Goal: Information Seeking & Learning: Learn about a topic

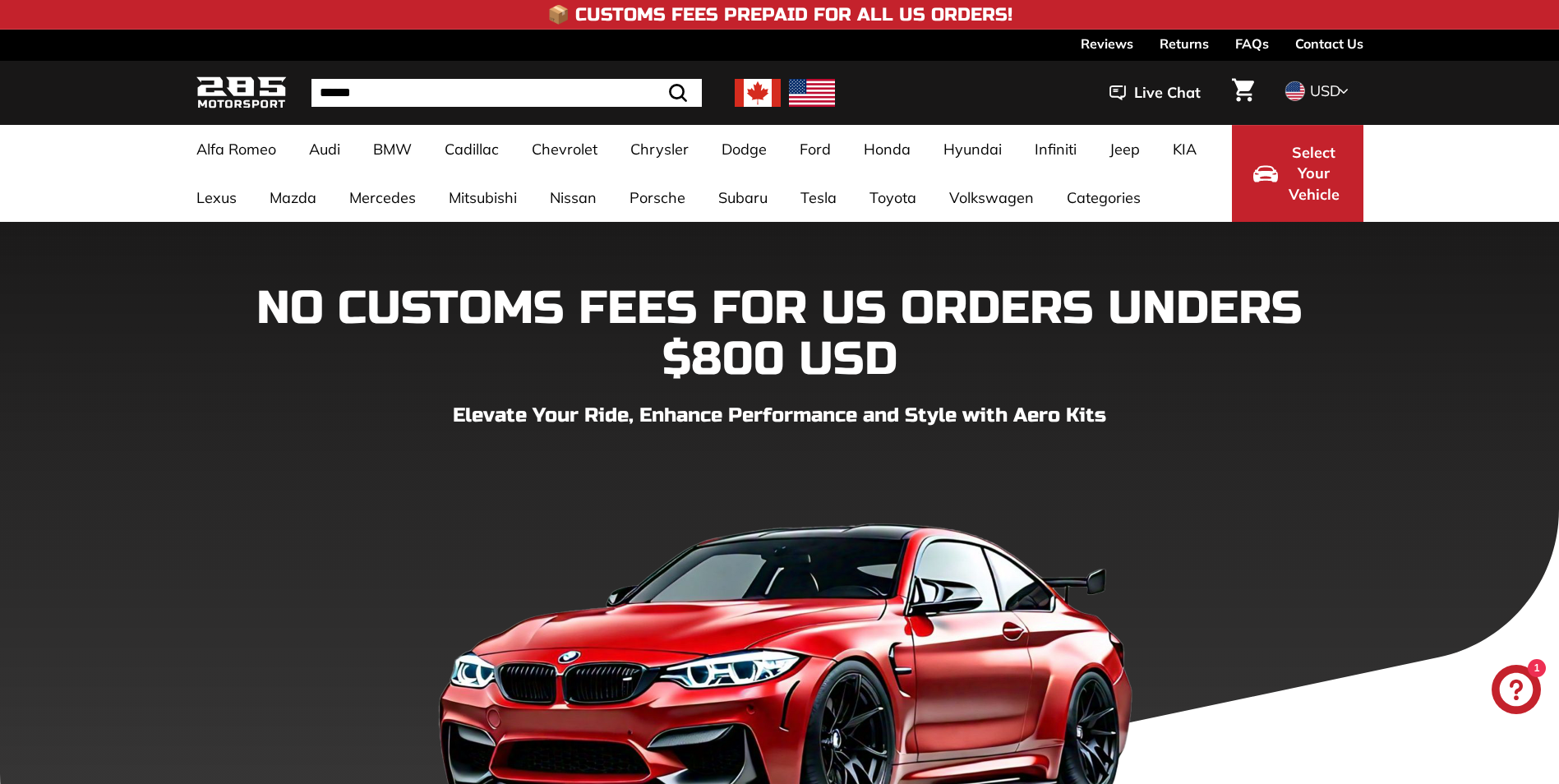
click at [1335, 36] on link "Contact Us" at bounding box center [1330, 43] width 68 height 28
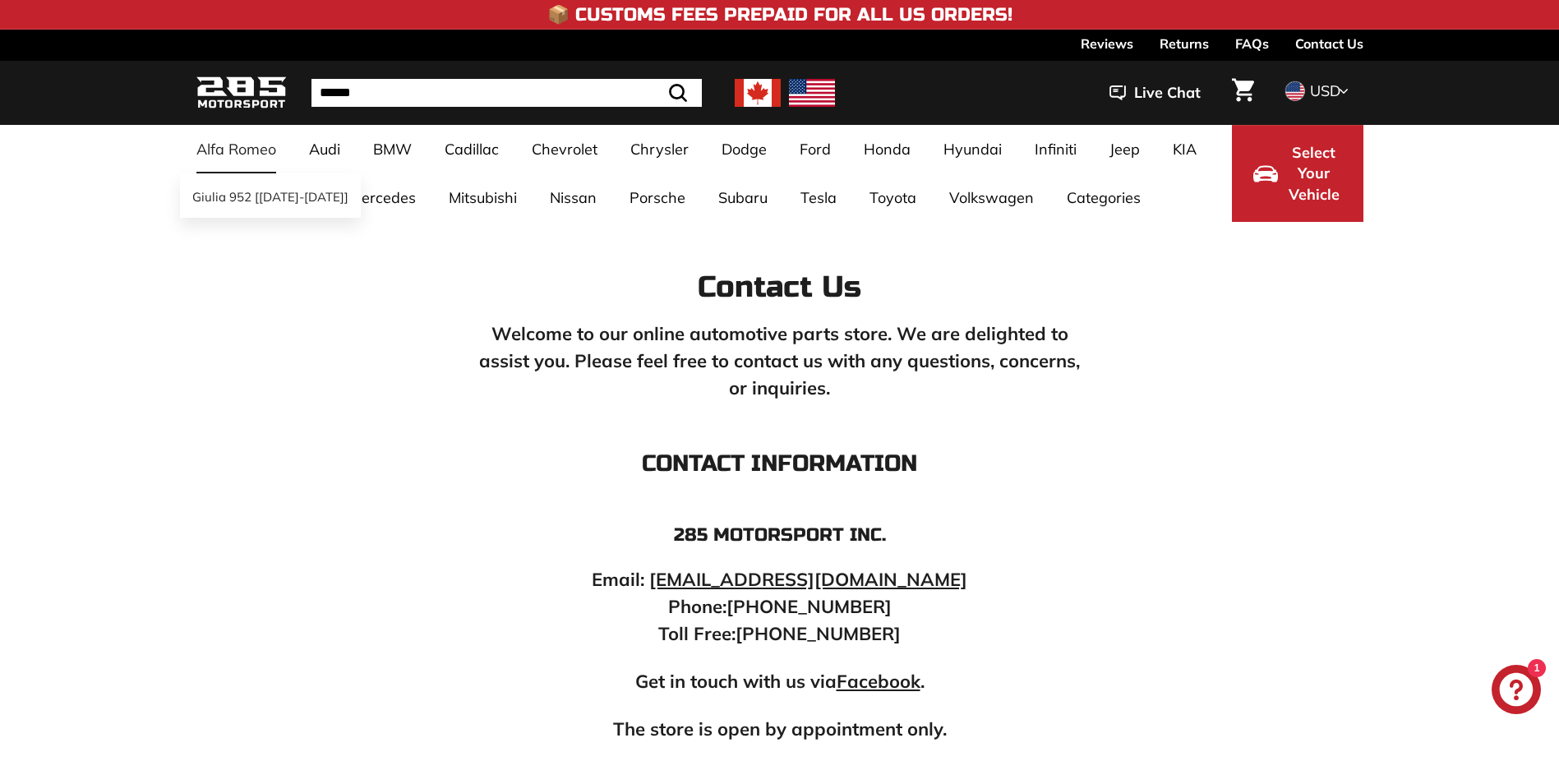
click at [220, 147] on link "Alfa Romeo" at bounding box center [236, 149] width 113 height 49
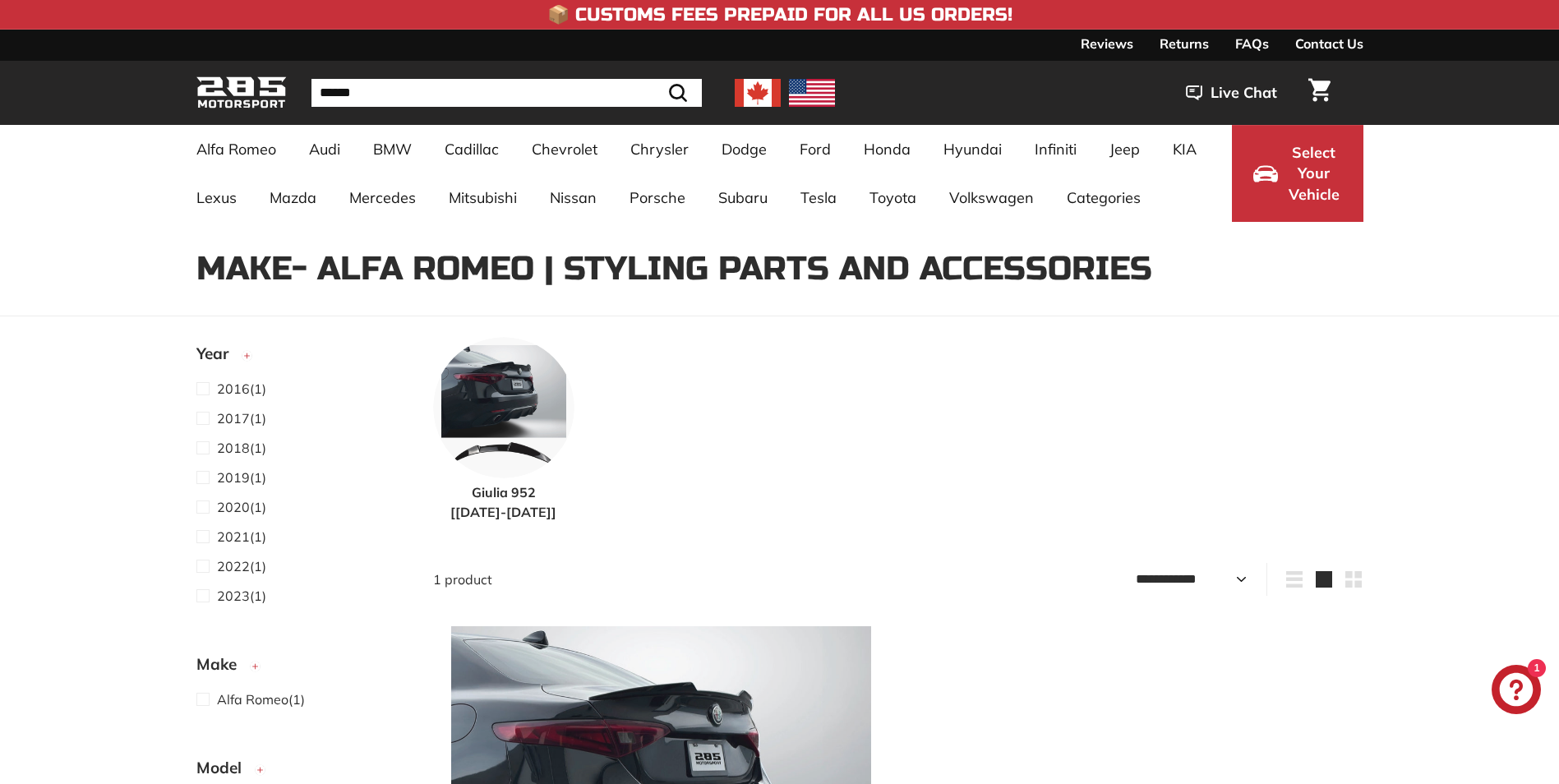
select select "**********"
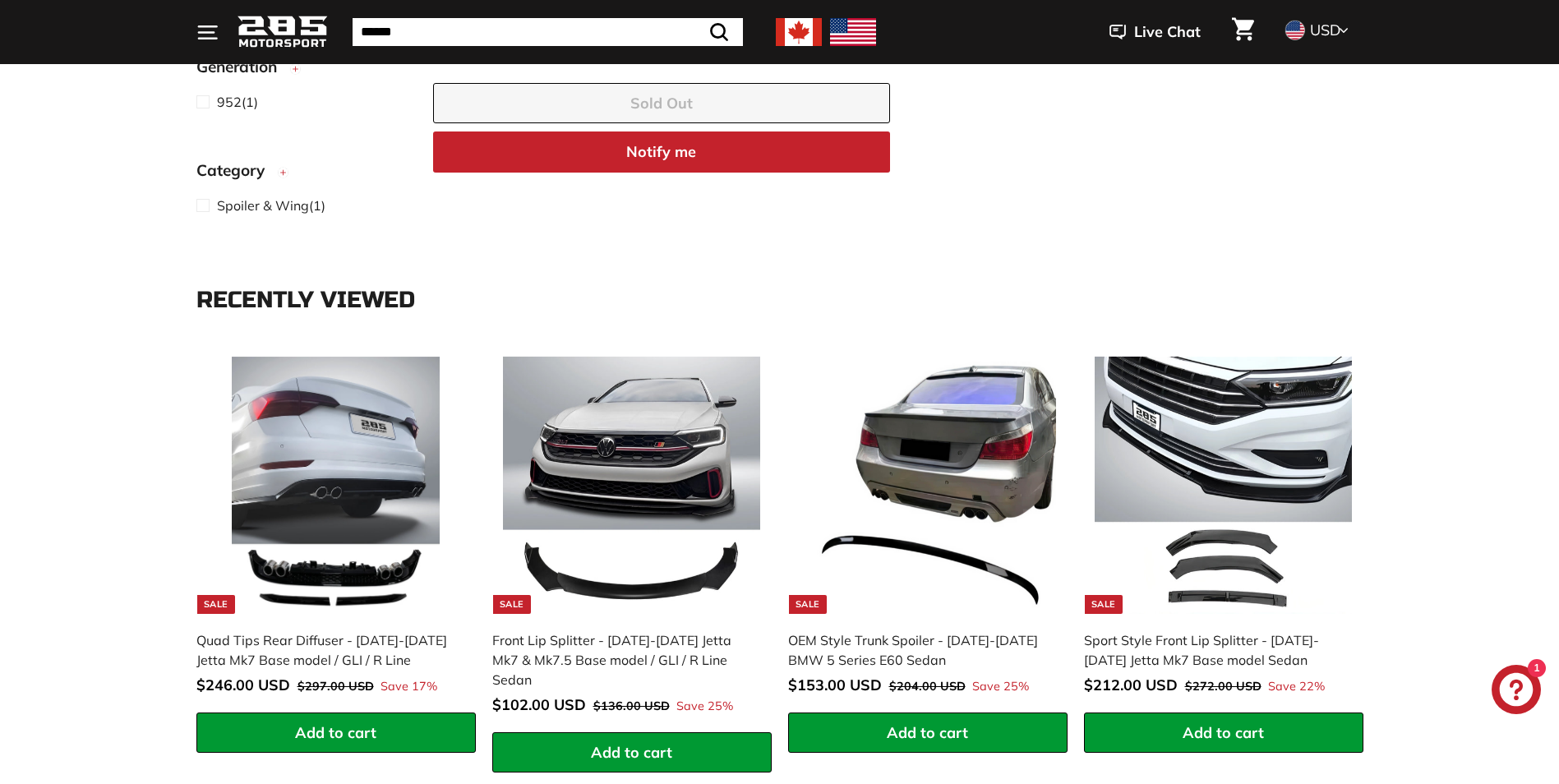
scroll to position [1151, 0]
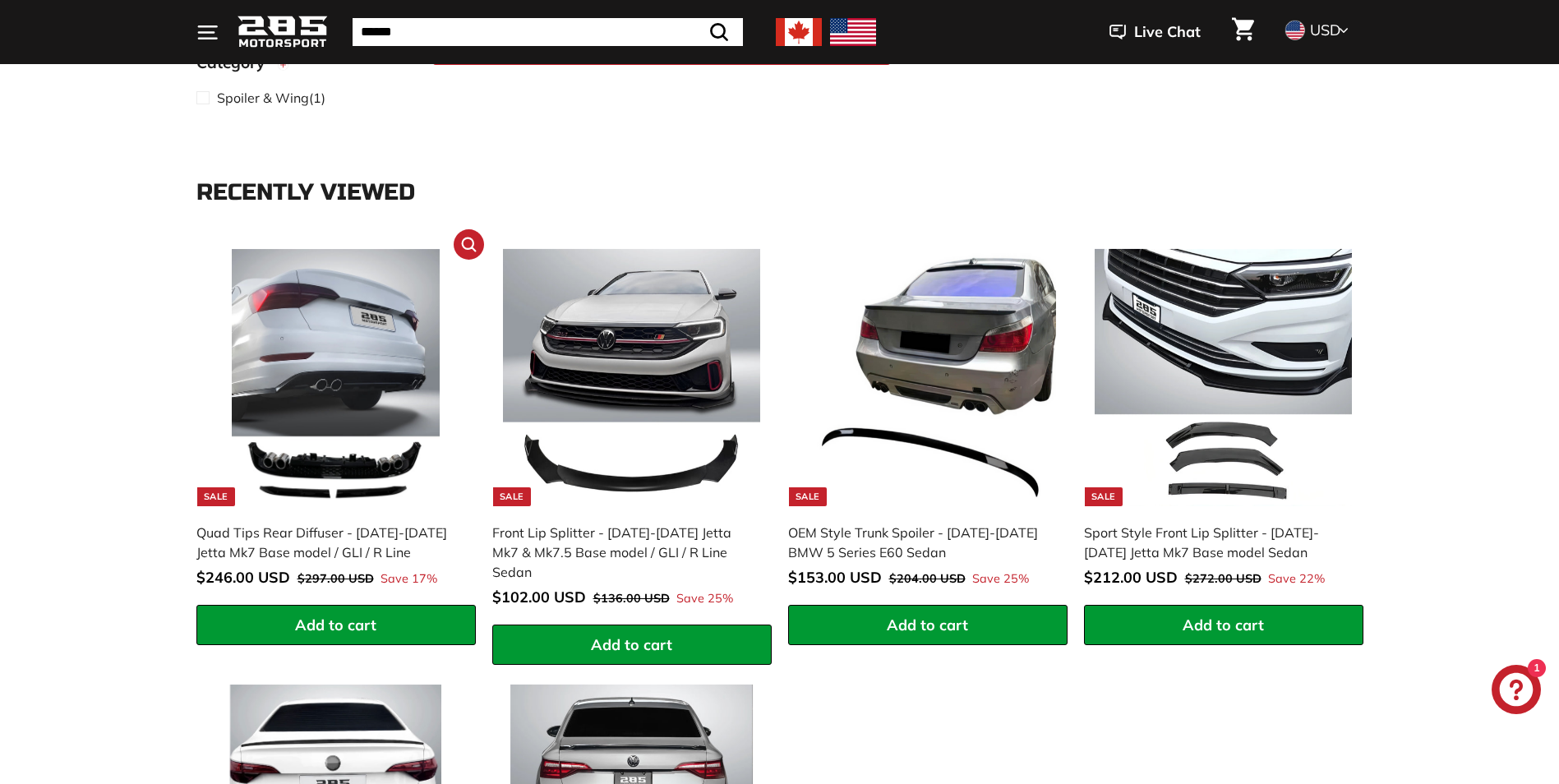
click at [305, 476] on img at bounding box center [336, 378] width 258 height 258
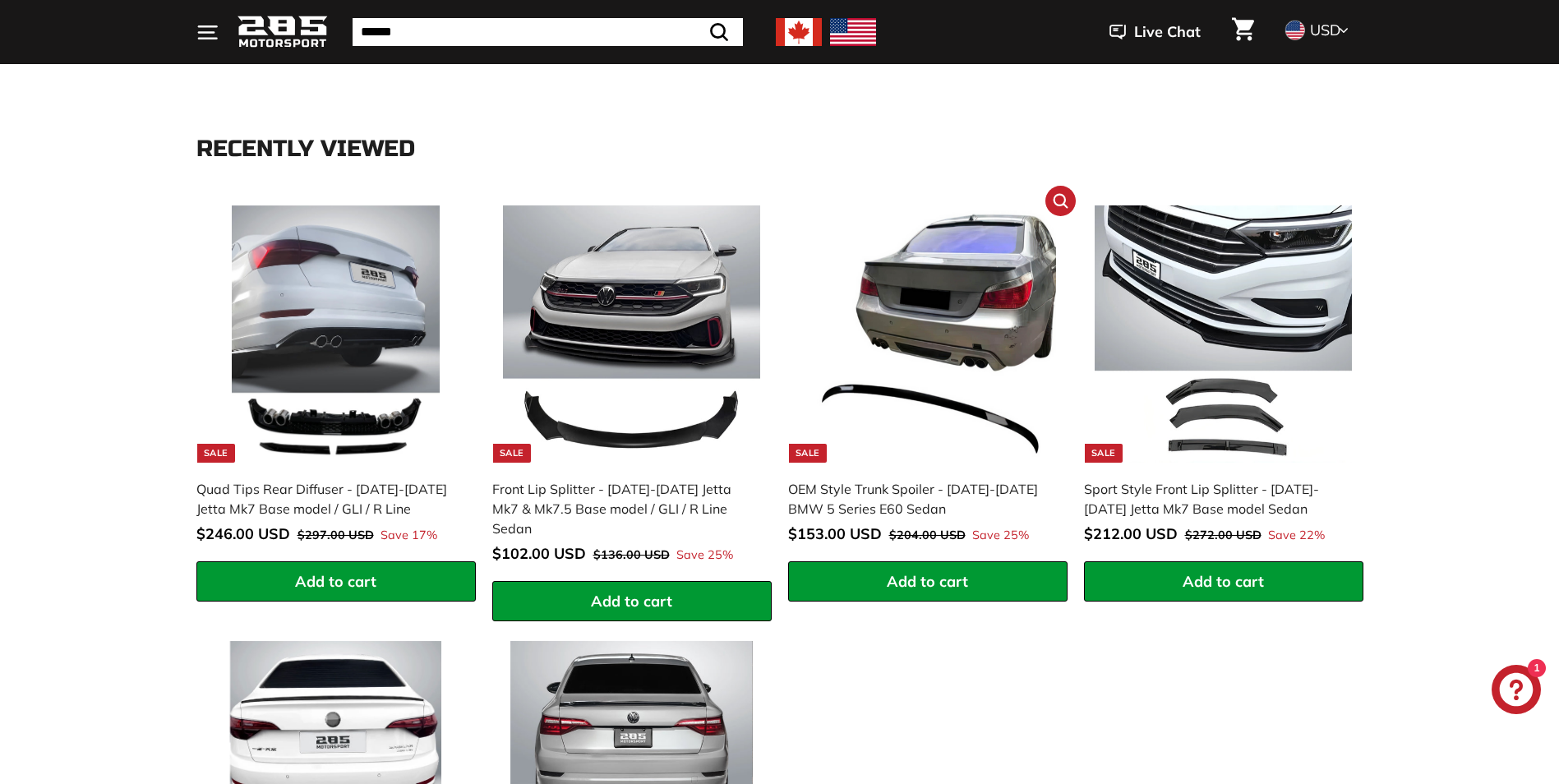
scroll to position [1233, 0]
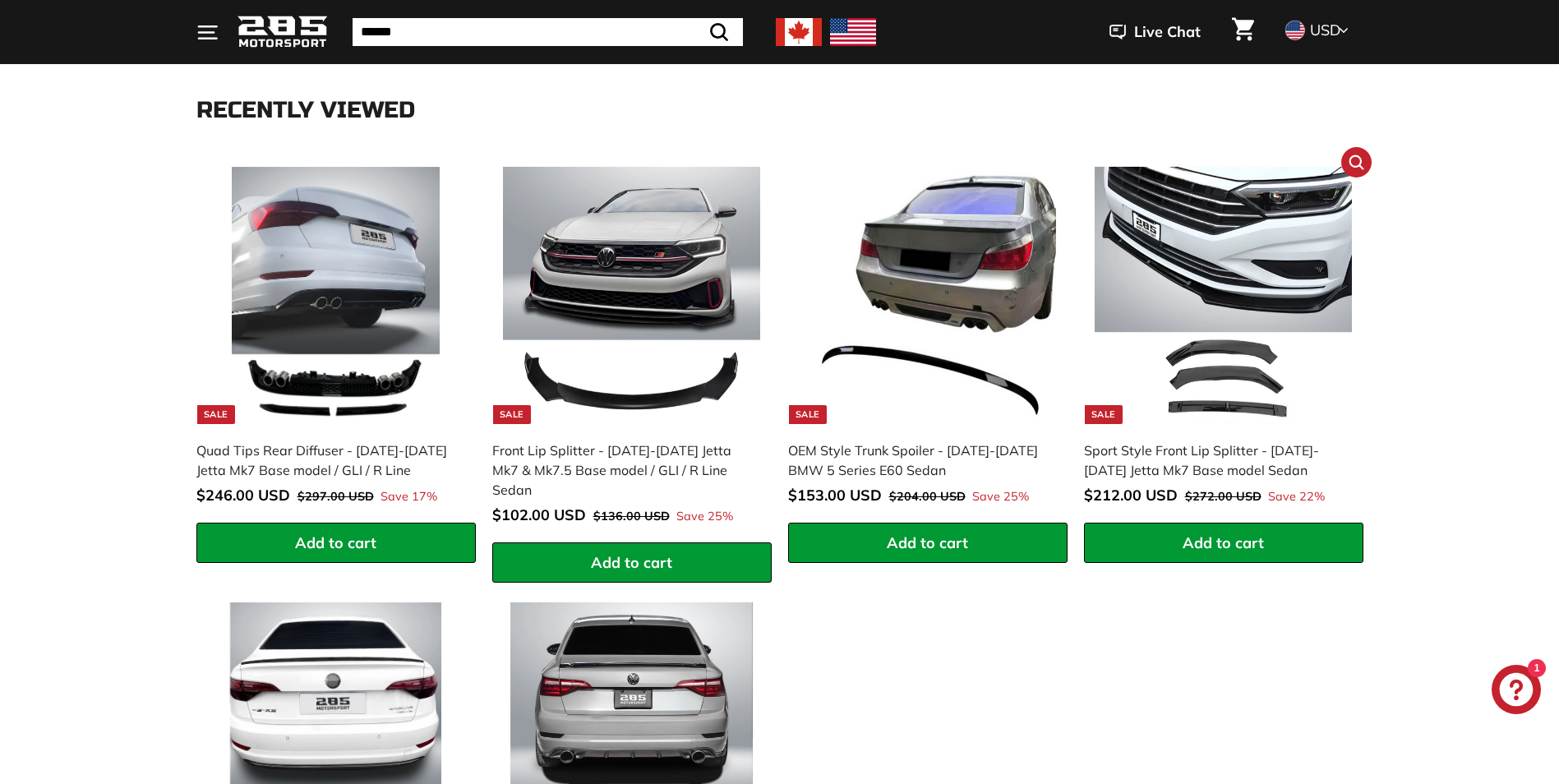
click at [1225, 384] on img at bounding box center [1223, 295] width 258 height 258
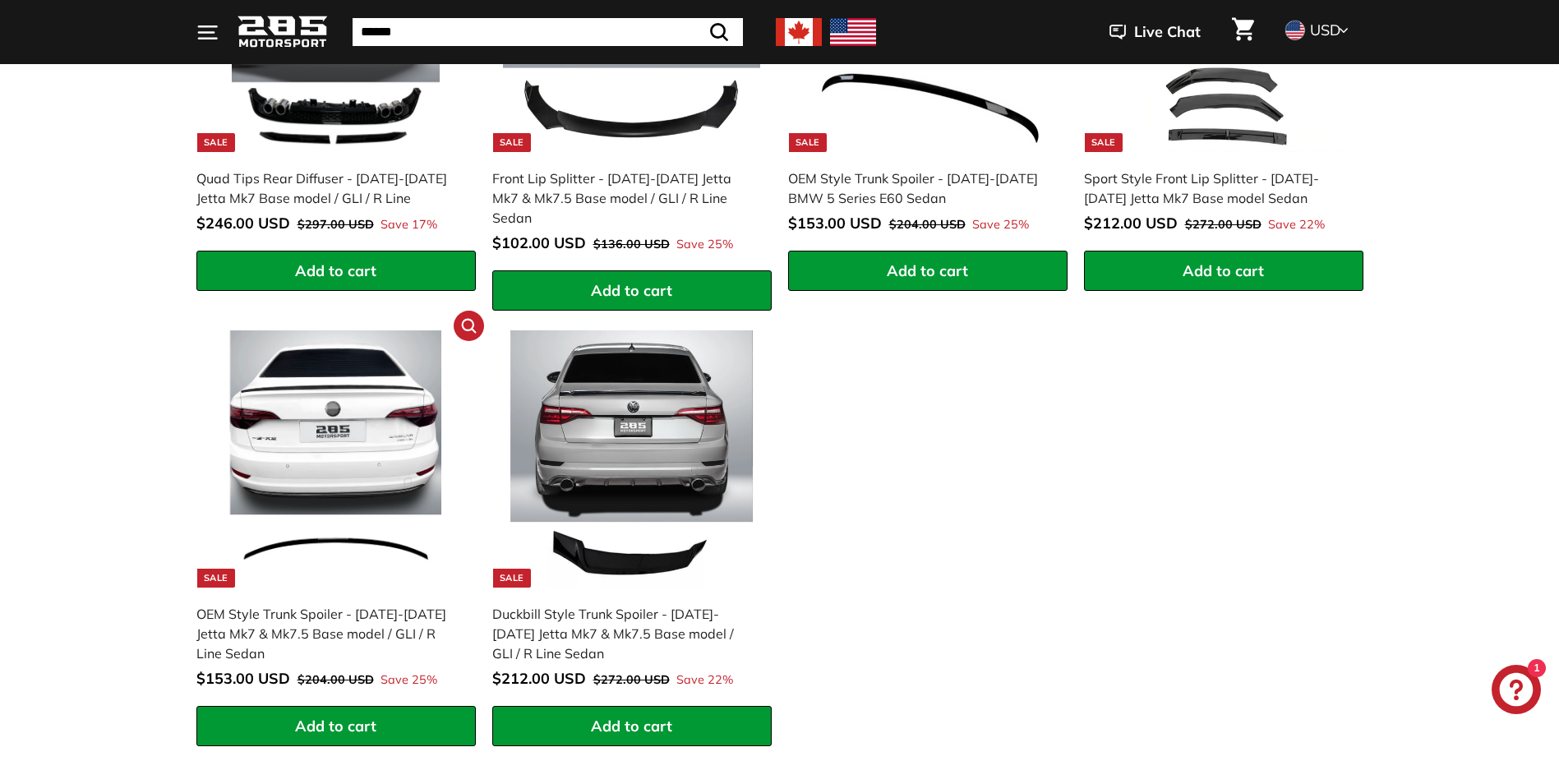
scroll to position [1562, 0]
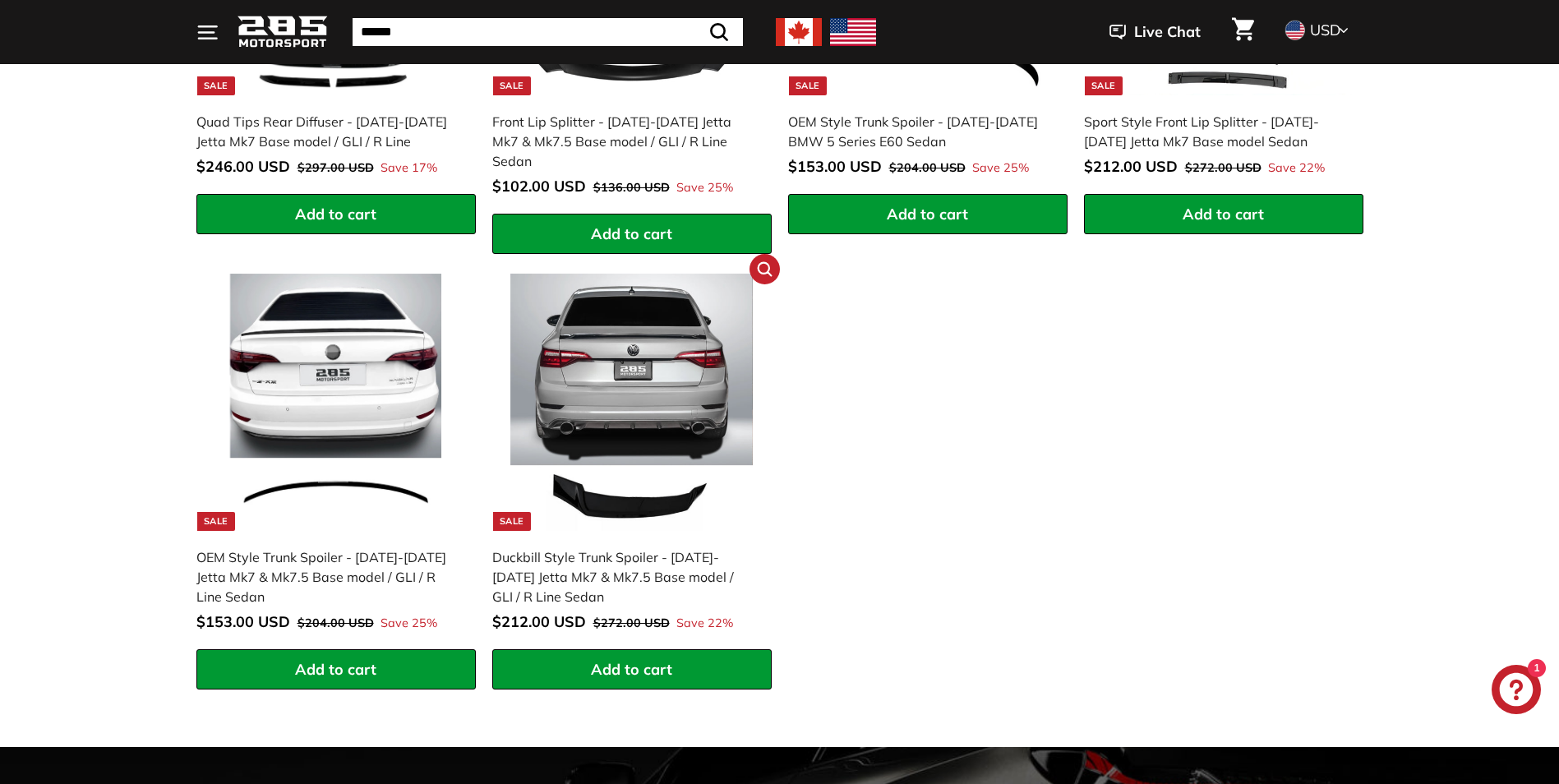
click at [629, 477] on img at bounding box center [632, 402] width 258 height 258
click at [342, 465] on img at bounding box center [336, 402] width 258 height 258
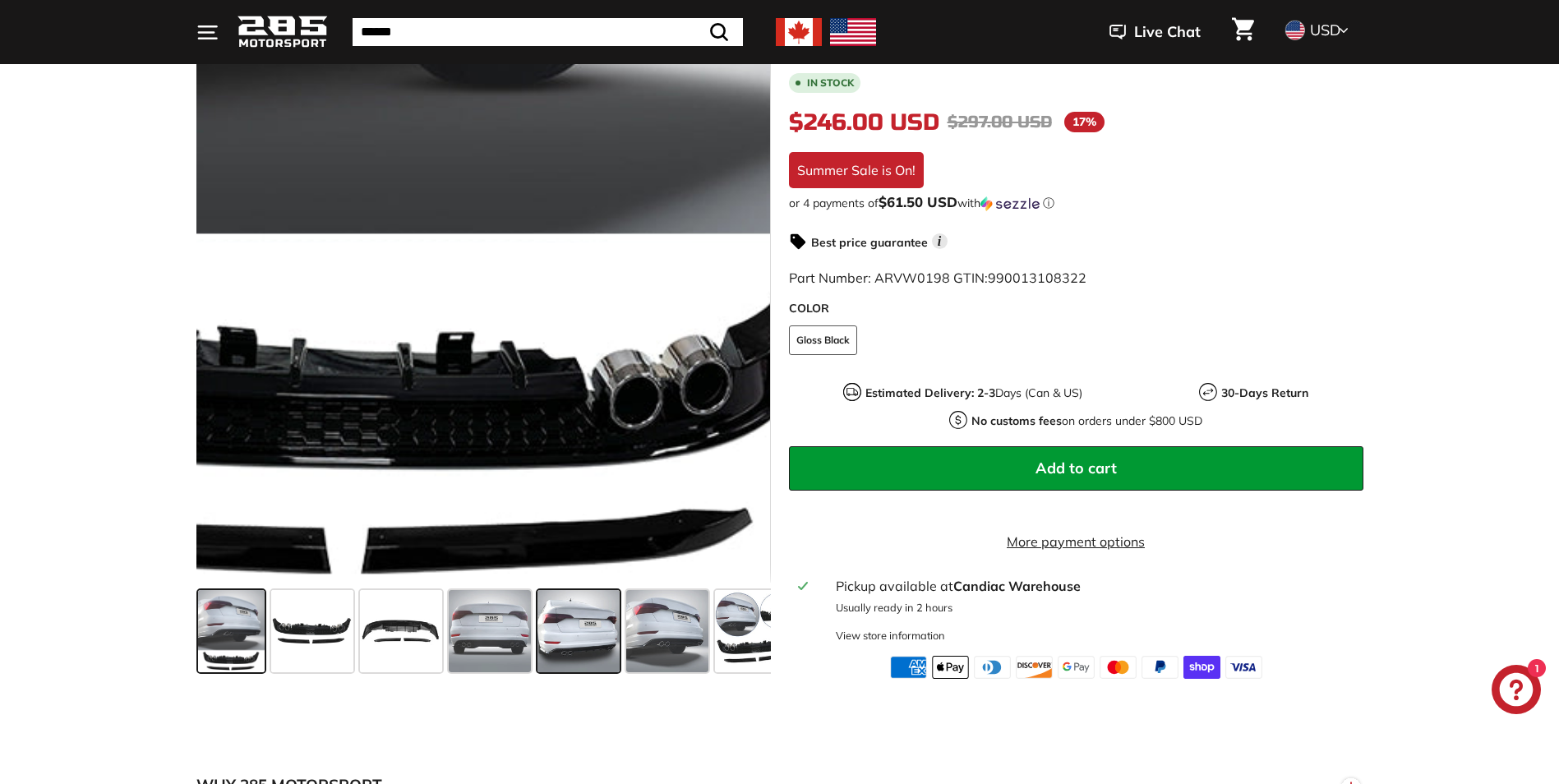
scroll to position [411, 0]
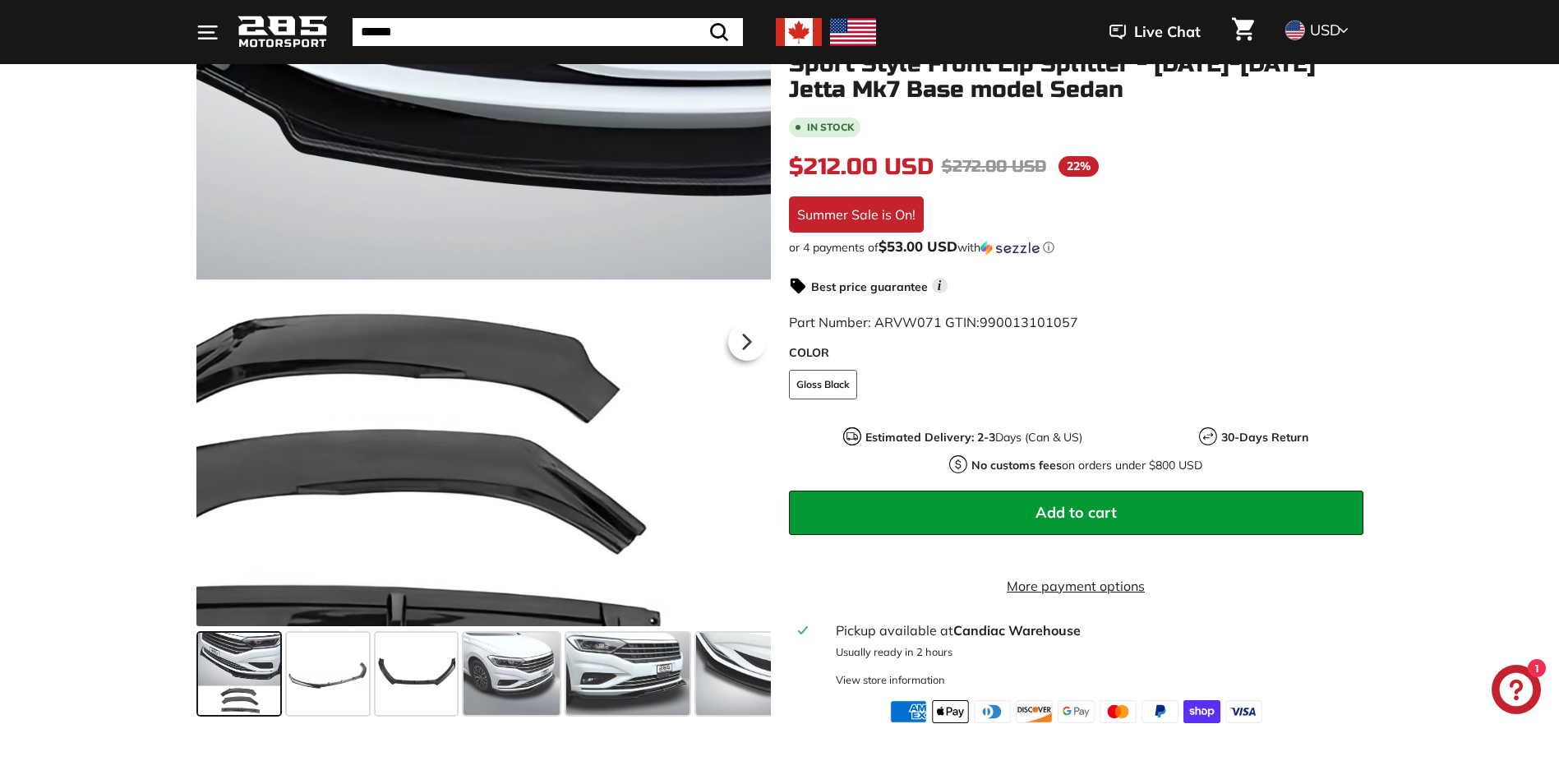
scroll to position [247, 0]
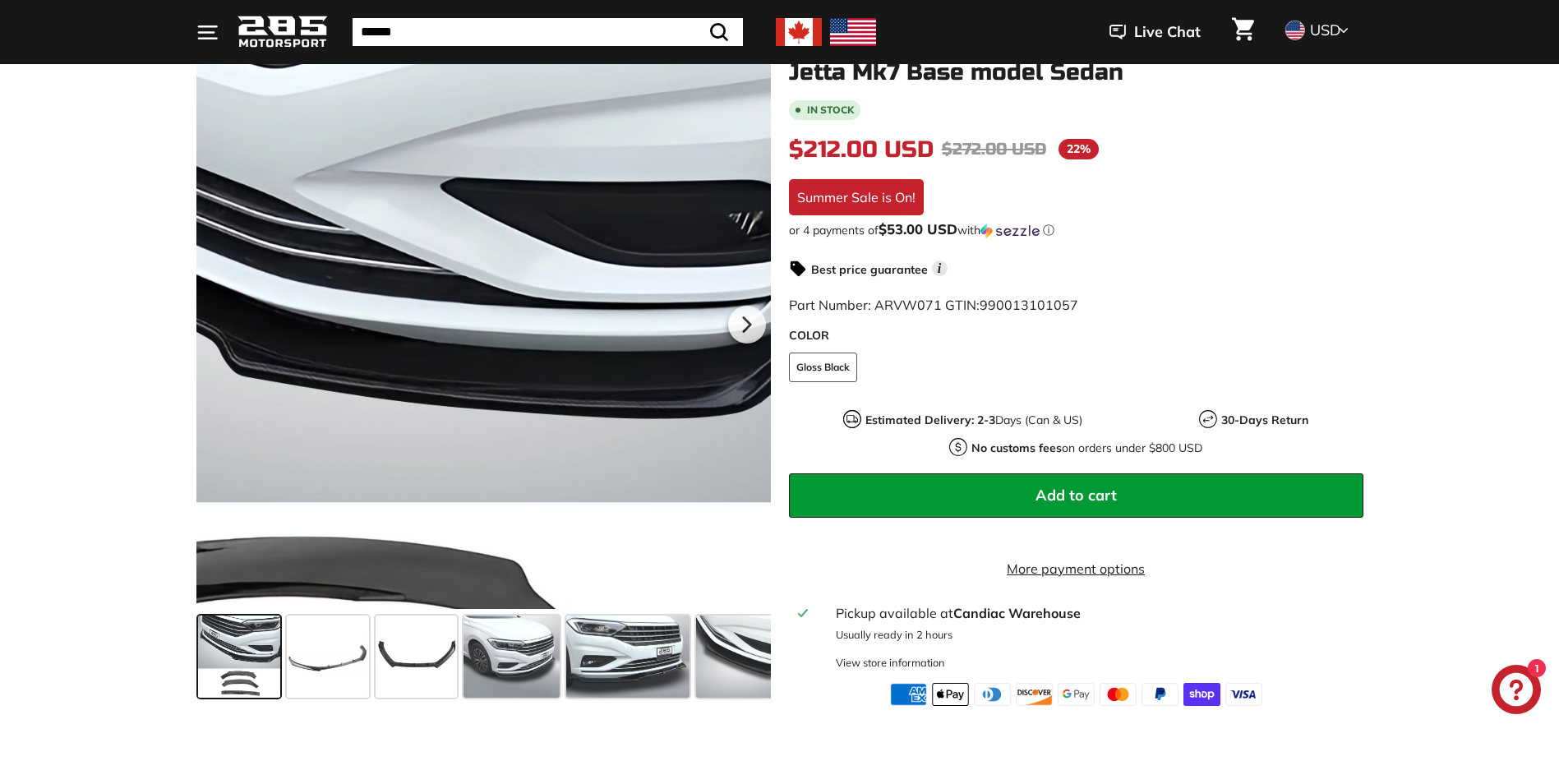
click at [650, 305] on div at bounding box center [483, 322] width 575 height 575
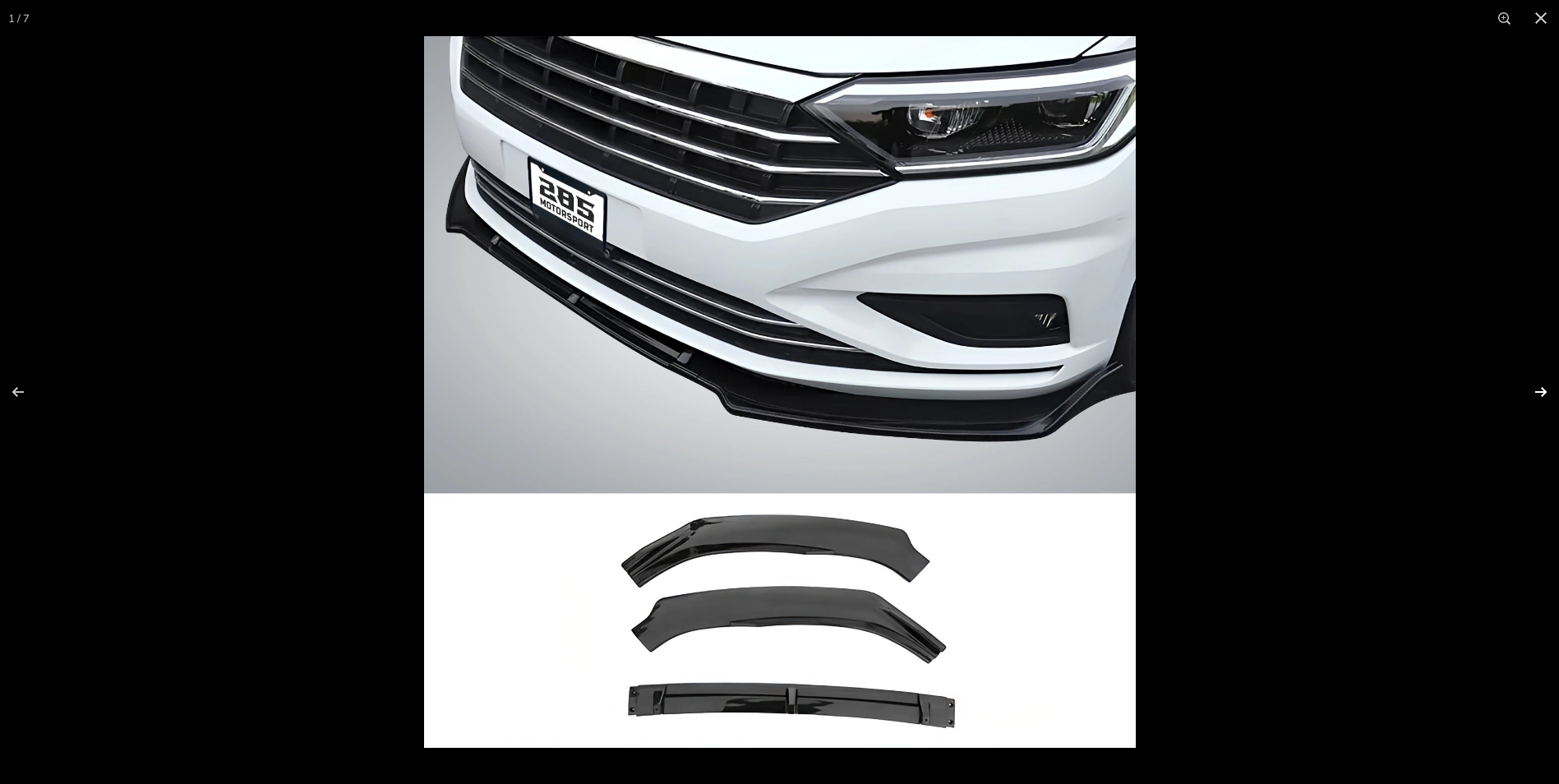
click at [1544, 390] on button at bounding box center [1531, 392] width 58 height 83
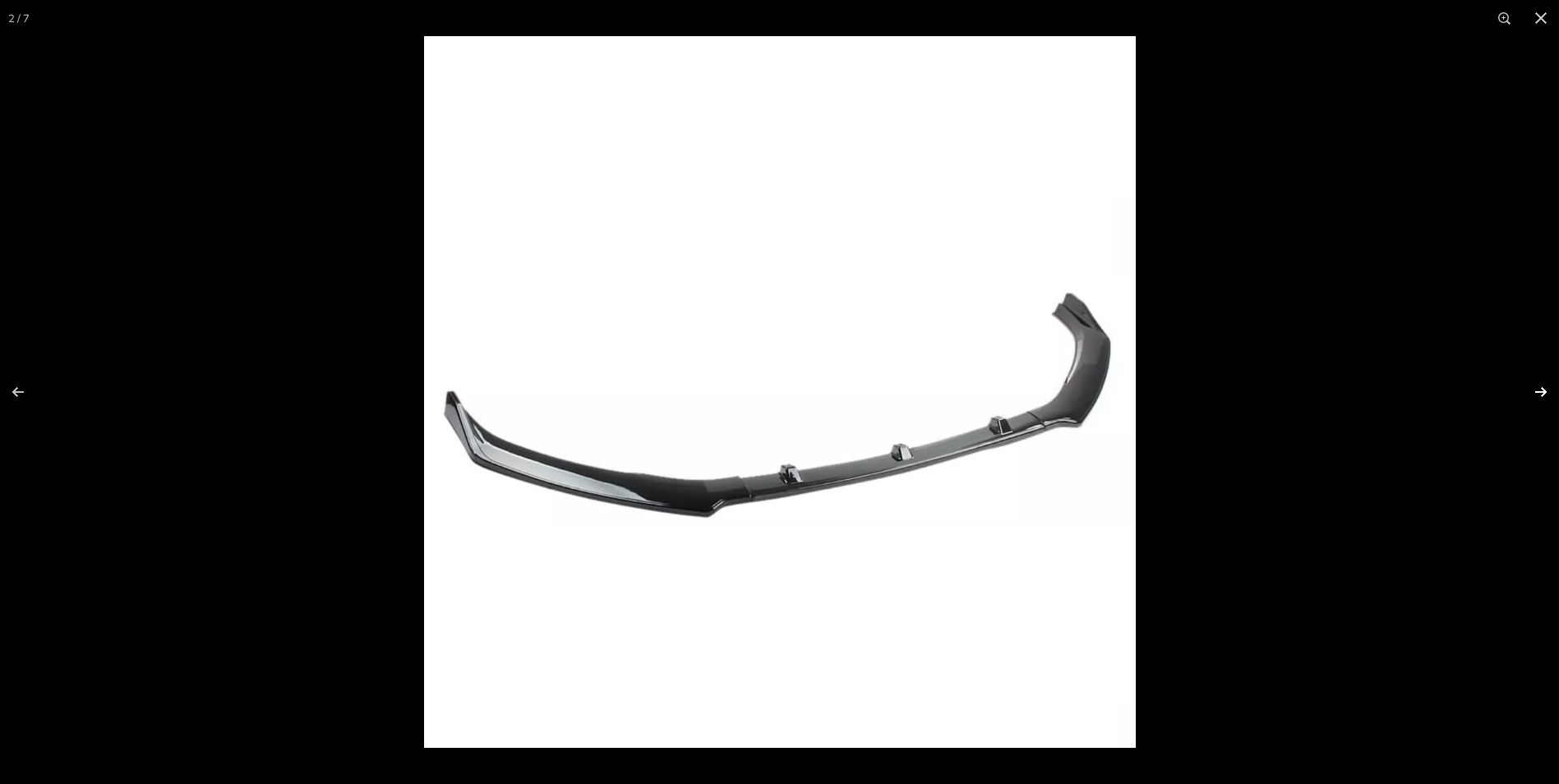
click at [1542, 394] on button at bounding box center [1531, 392] width 58 height 83
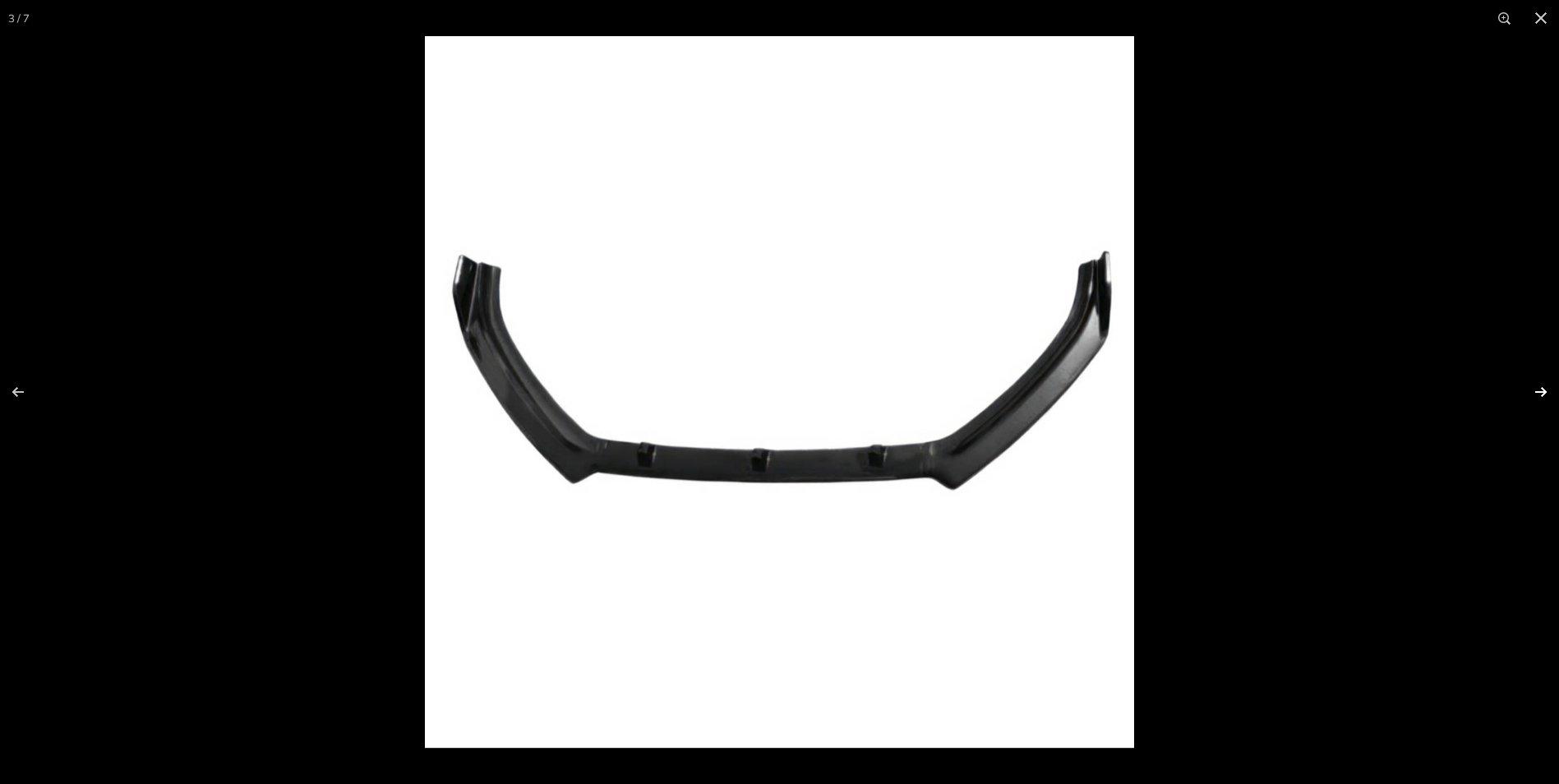
click at [1542, 394] on button at bounding box center [1531, 392] width 58 height 83
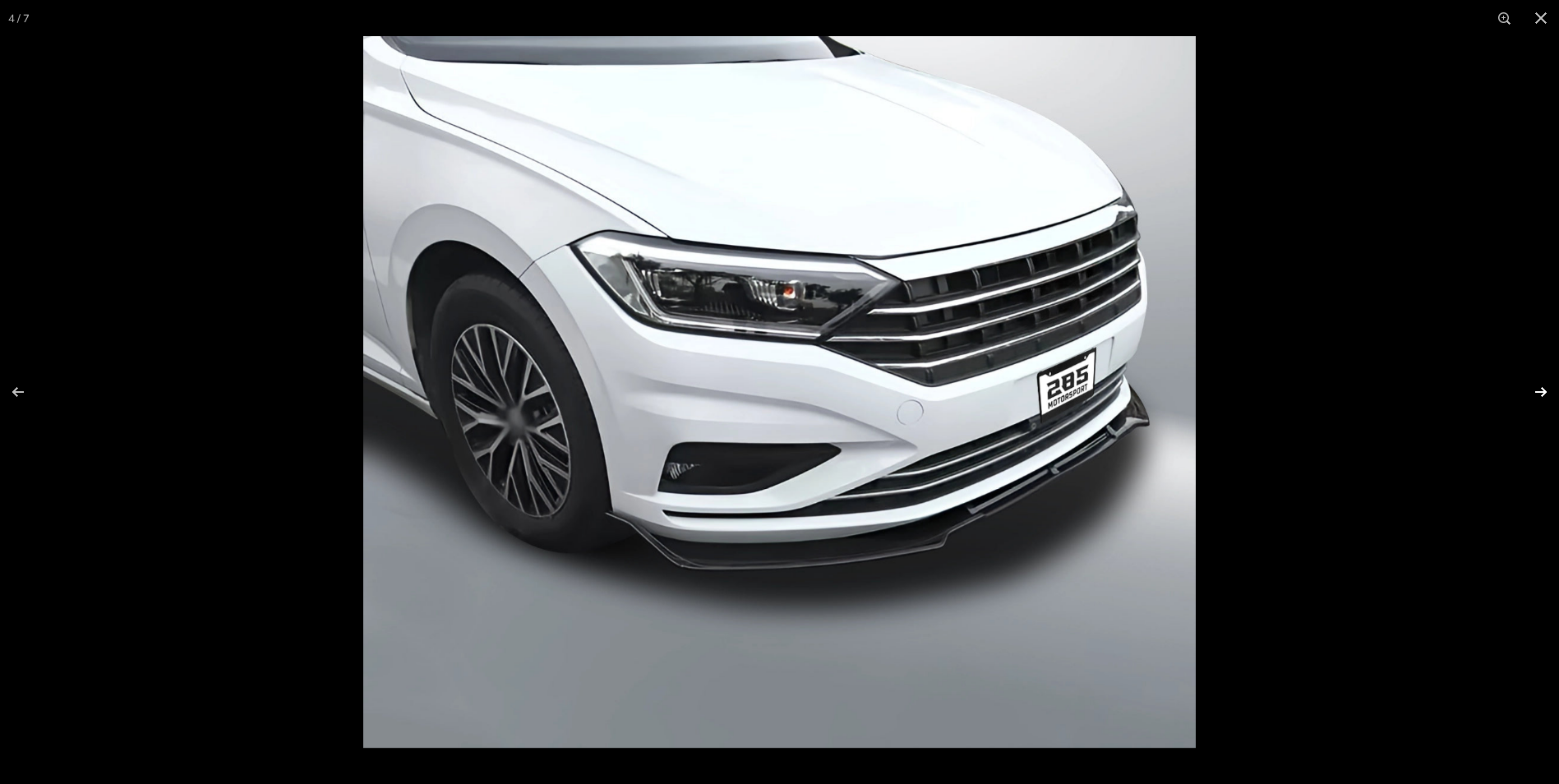
click at [1542, 394] on button at bounding box center [1531, 392] width 58 height 83
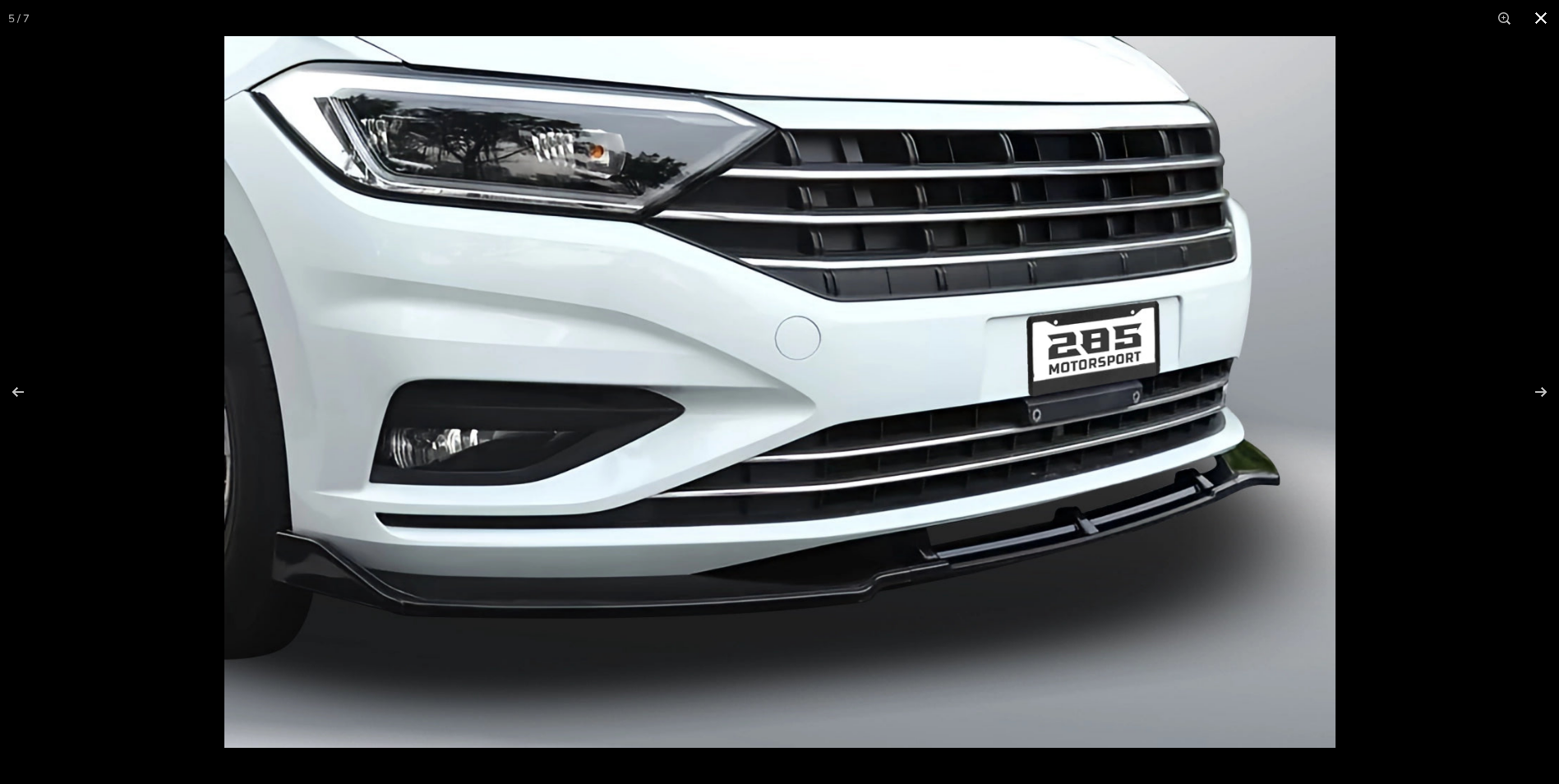
click at [1543, 19] on button at bounding box center [1541, 17] width 36 height 36
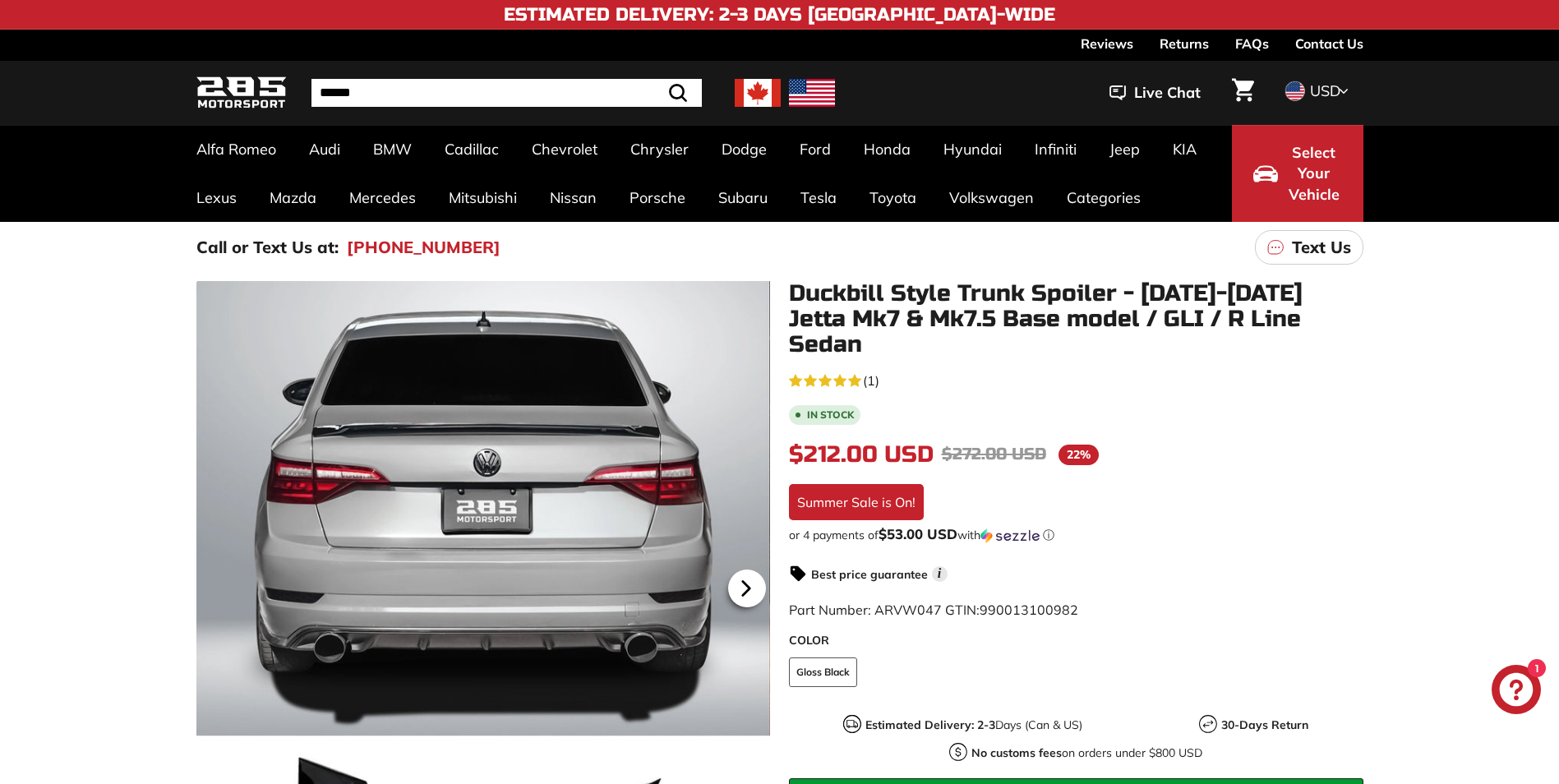
click at [743, 591] on icon at bounding box center [745, 589] width 6 height 14
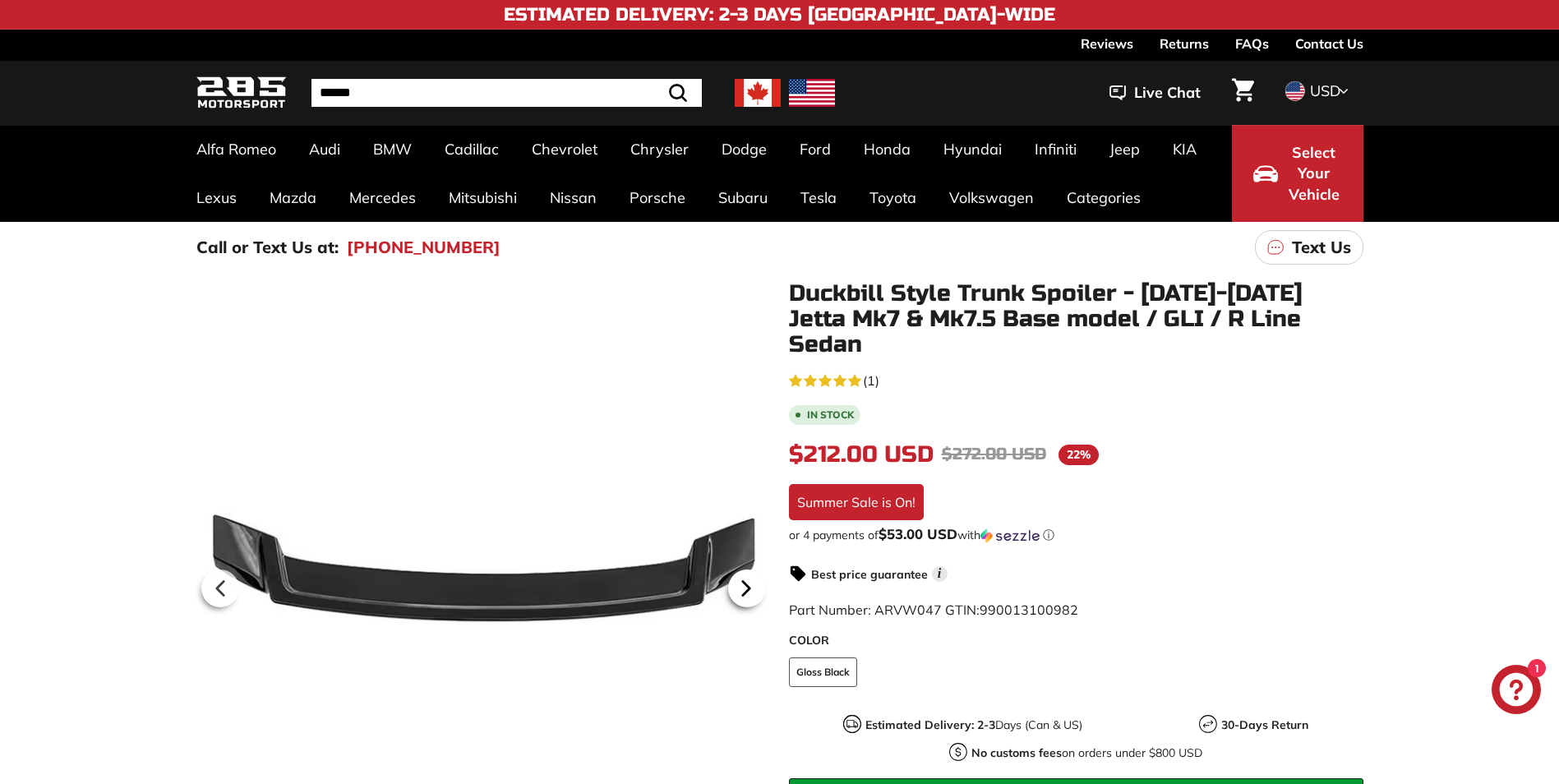
click at [743, 591] on icon at bounding box center [745, 589] width 6 height 14
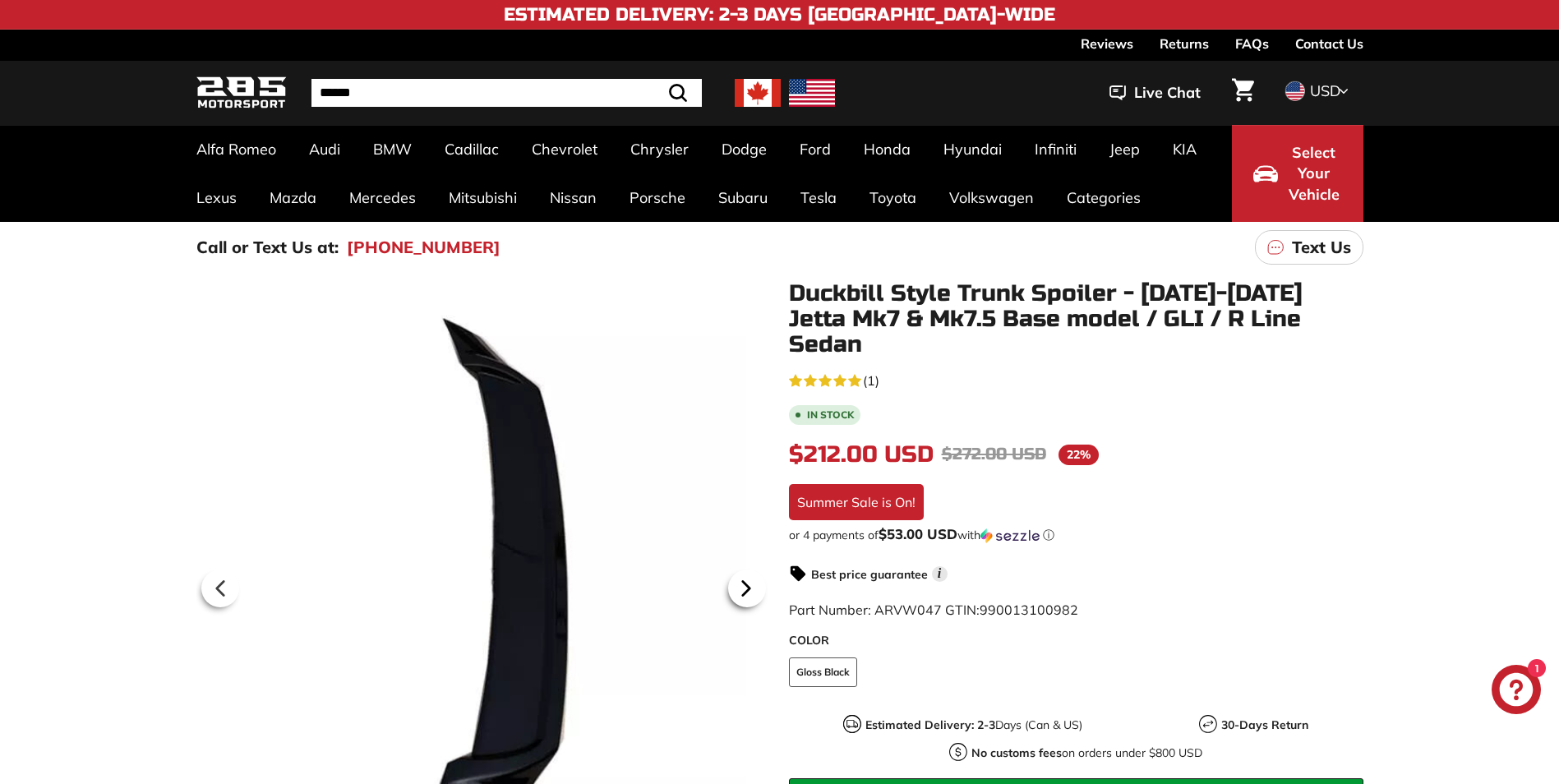
click at [742, 591] on icon at bounding box center [746, 588] width 38 height 38
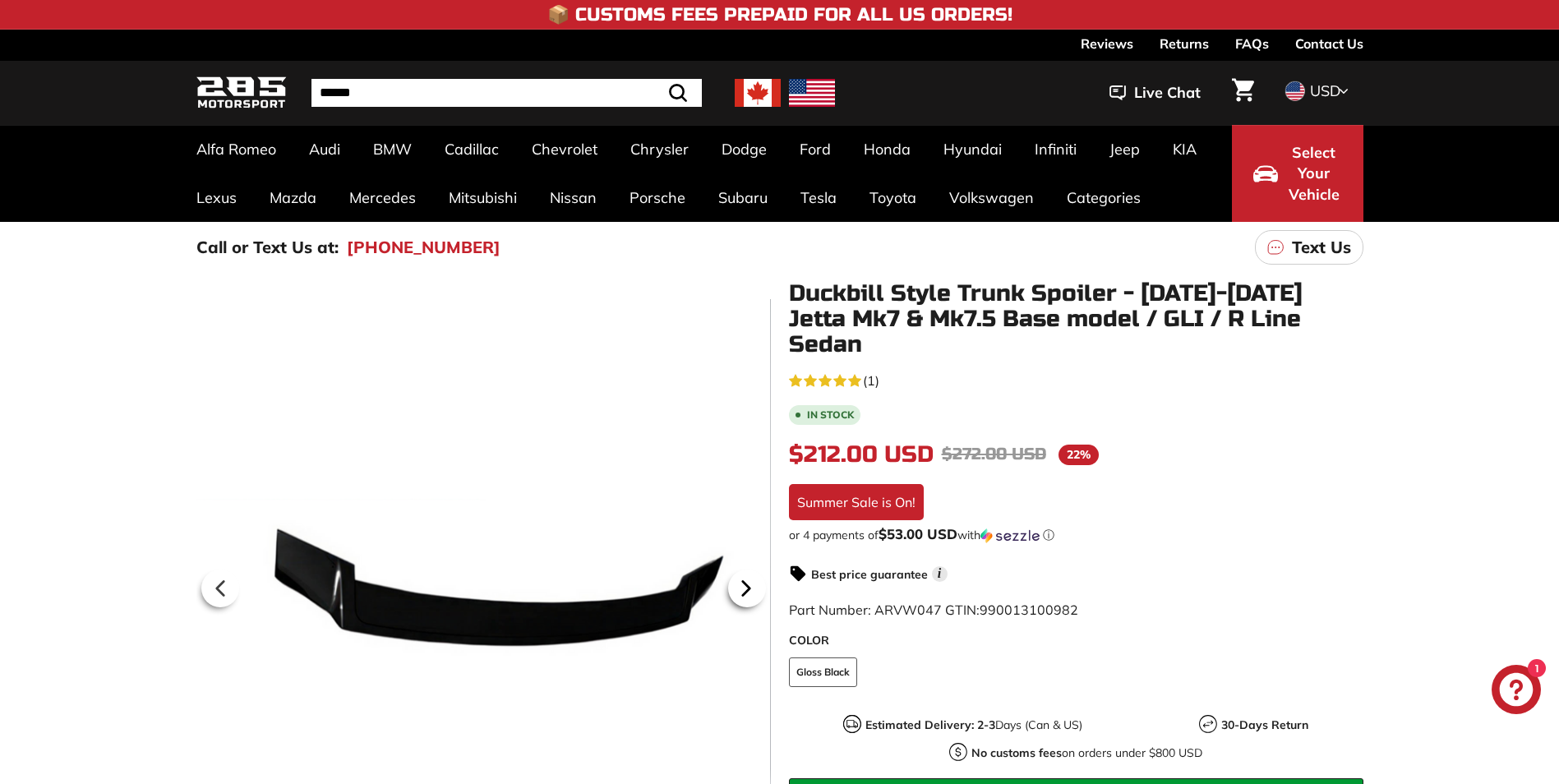
click at [742, 591] on icon at bounding box center [746, 588] width 38 height 38
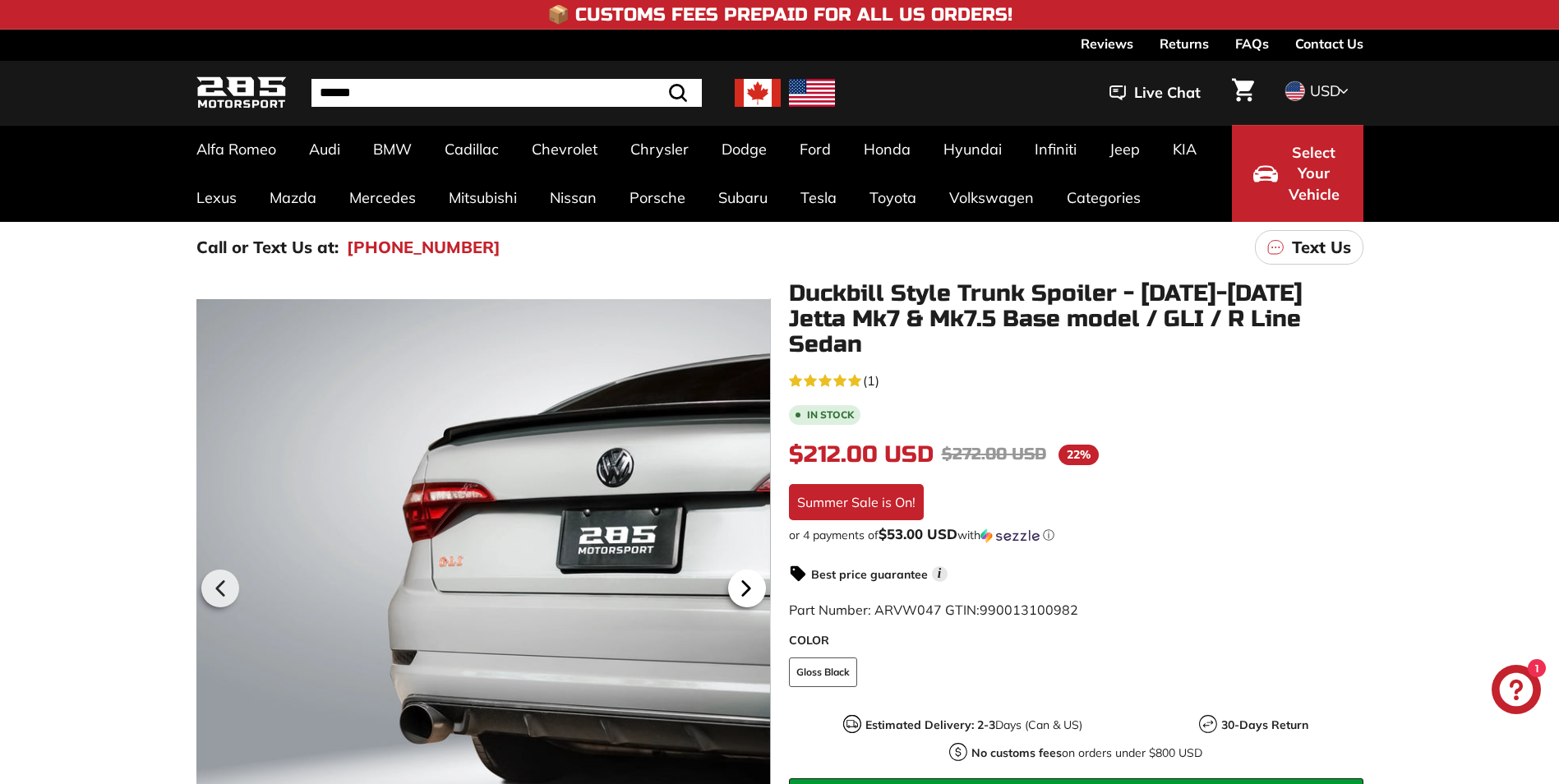
click at [742, 591] on icon at bounding box center [746, 588] width 38 height 38
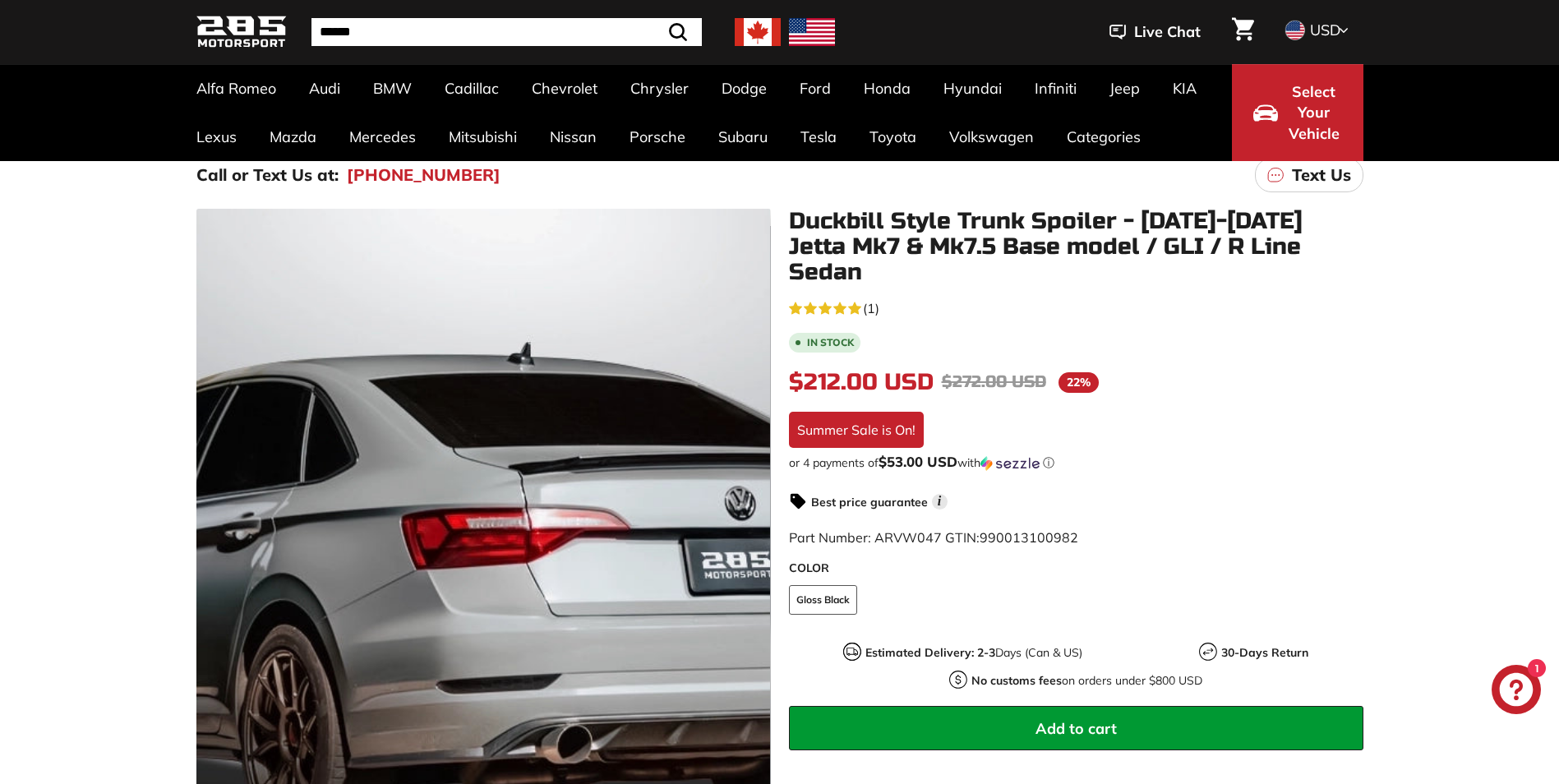
scroll to position [164, 0]
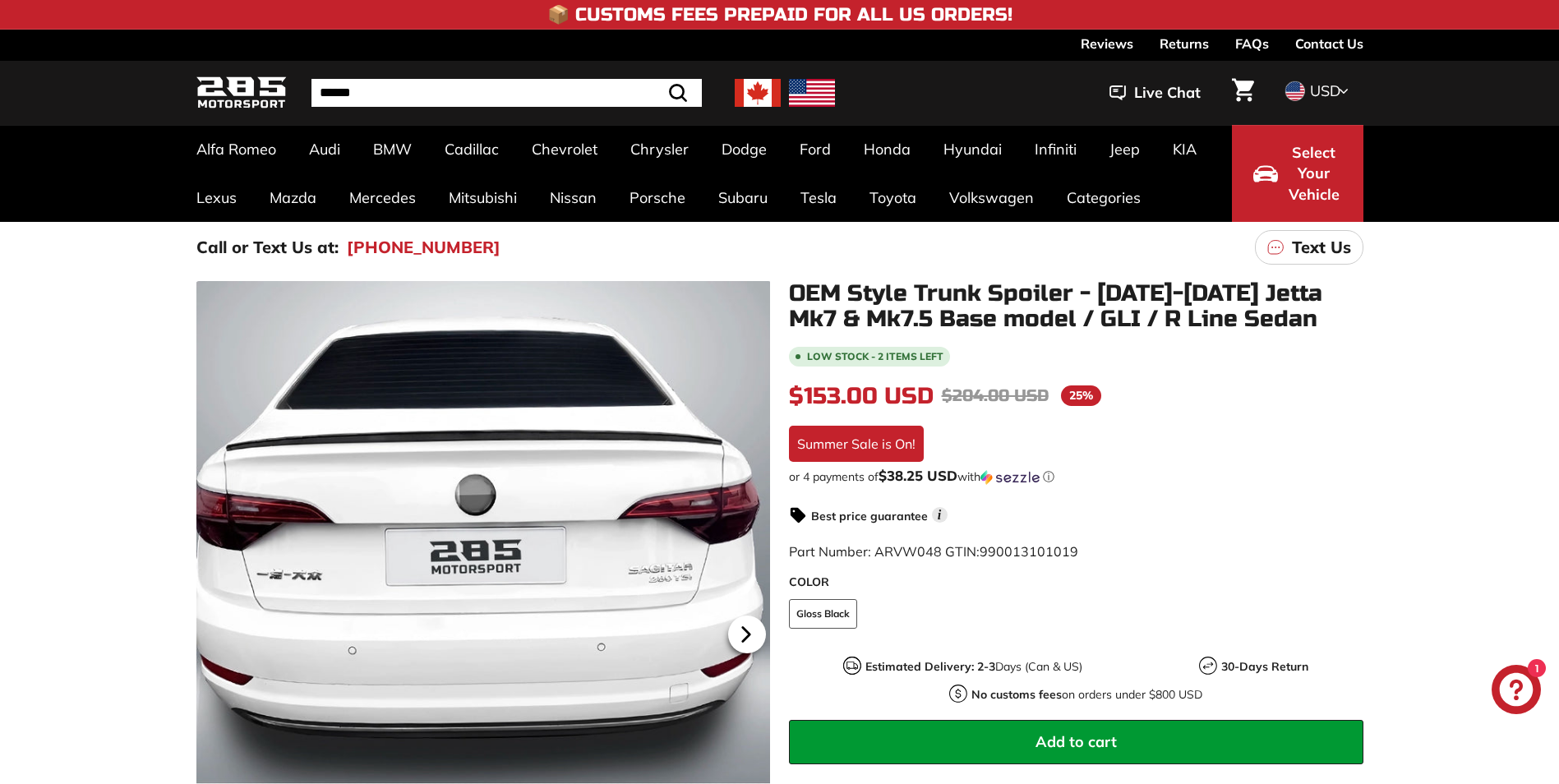
click at [744, 635] on icon at bounding box center [745, 634] width 6 height 14
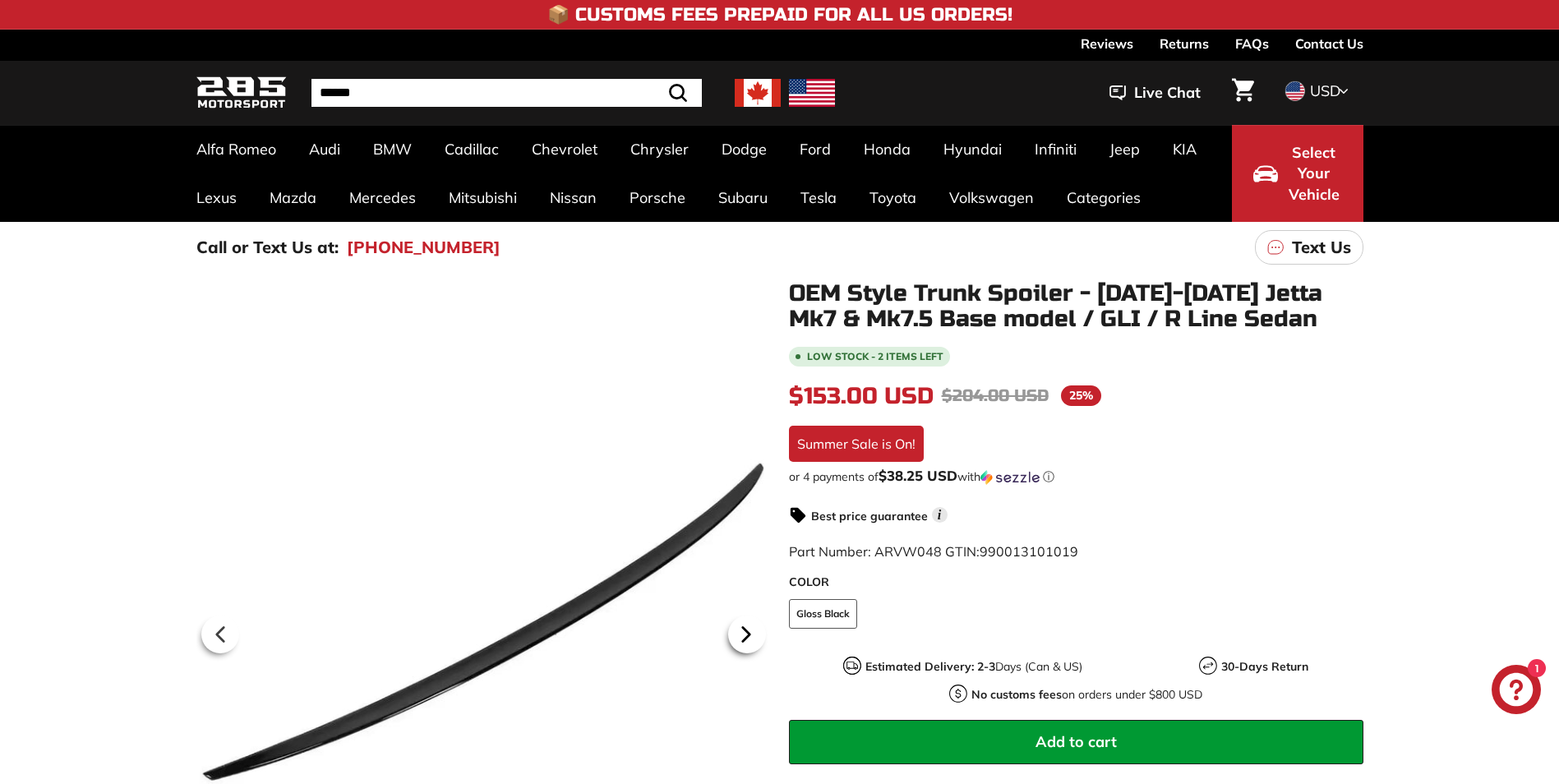
click at [744, 636] on icon at bounding box center [745, 634] width 6 height 14
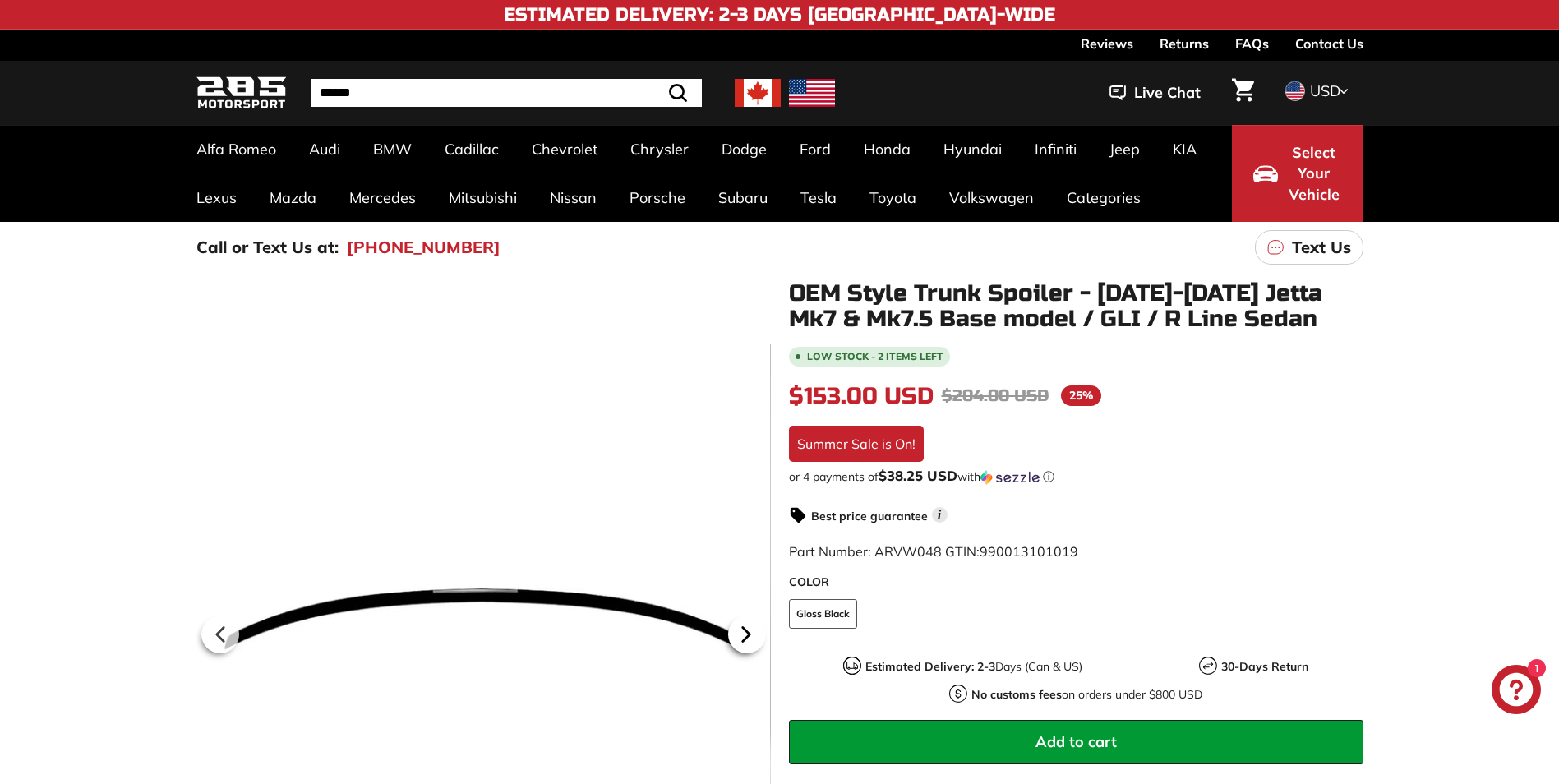
click at [744, 638] on icon at bounding box center [745, 634] width 6 height 14
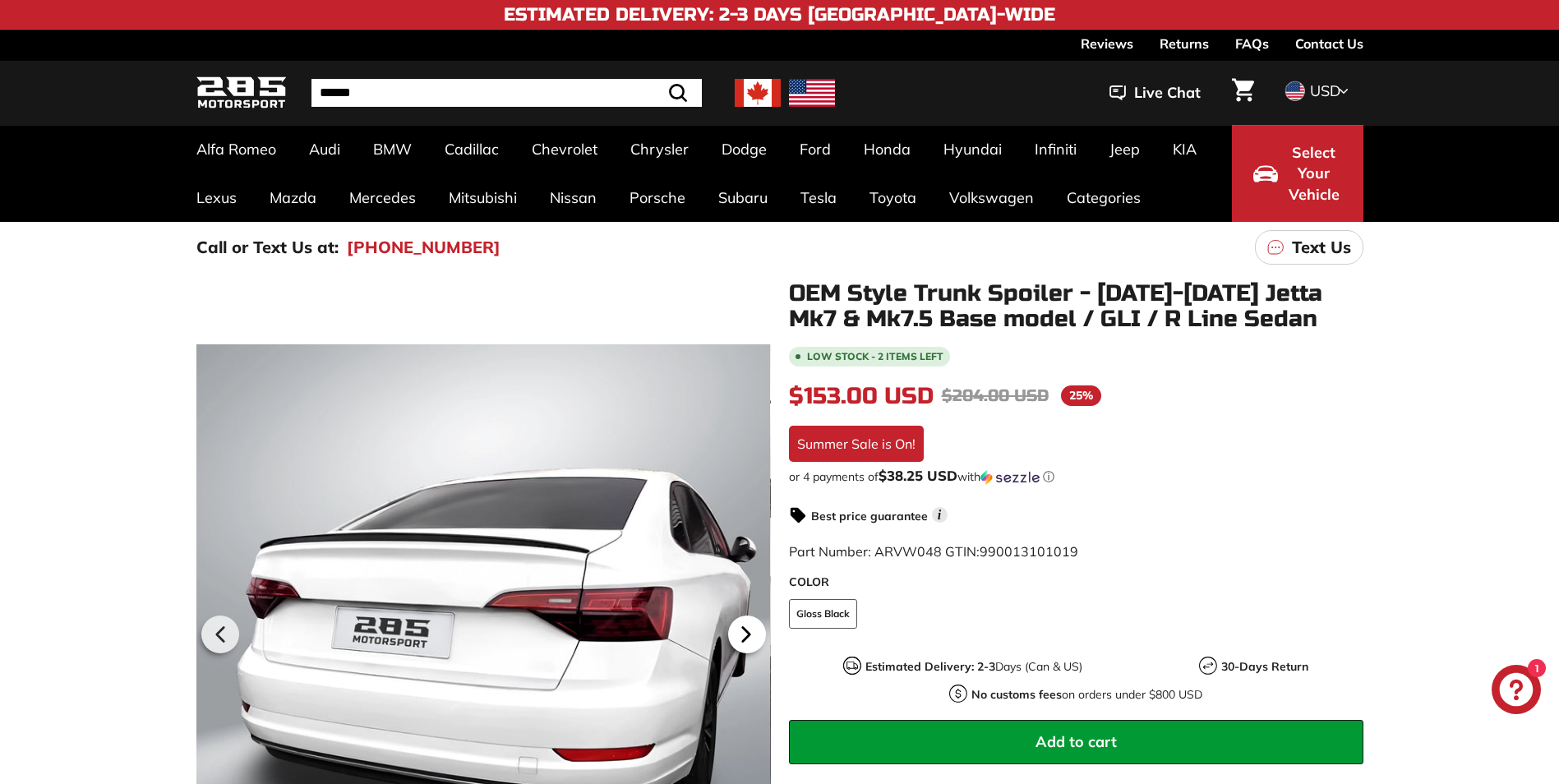
click at [744, 638] on icon at bounding box center [745, 634] width 6 height 14
